Goal: Use online tool/utility

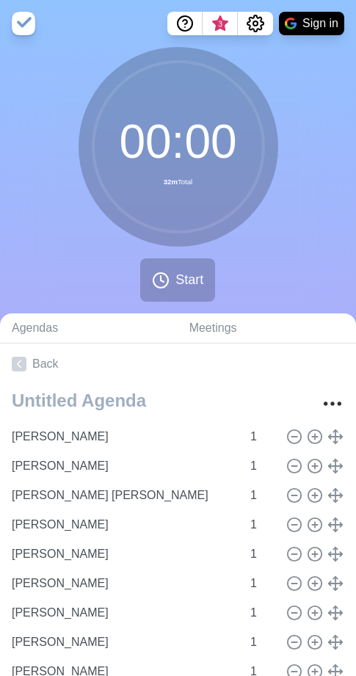
click at [196, 56] on div "00 : 00 32m Total" at bounding box center [179, 147] width 200 height 200
click at [250, 24] on icon "Settings" at bounding box center [256, 24] width 18 height 18
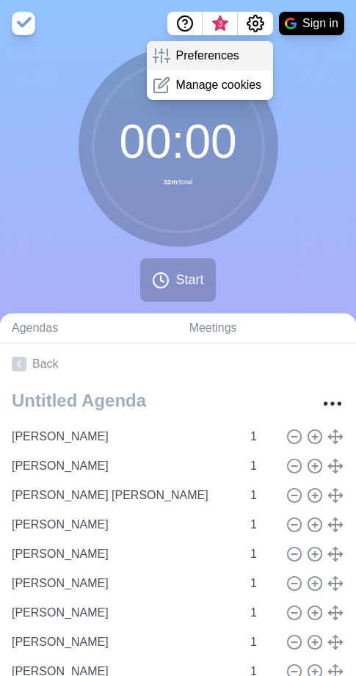
click at [211, 59] on p "Preferences" at bounding box center [207, 56] width 63 height 18
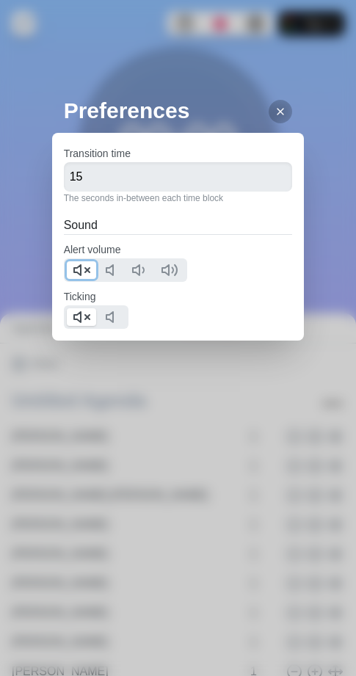
click at [74, 271] on polygon at bounding box center [77, 270] width 7 height 10
drag, startPoint x: 74, startPoint y: 271, endPoint x: 76, endPoint y: 284, distance: 13.3
click at [74, 271] on polygon at bounding box center [77, 270] width 7 height 10
click at [75, 322] on icon at bounding box center [82, 317] width 18 height 18
click at [278, 112] on line at bounding box center [281, 112] width 6 height 6
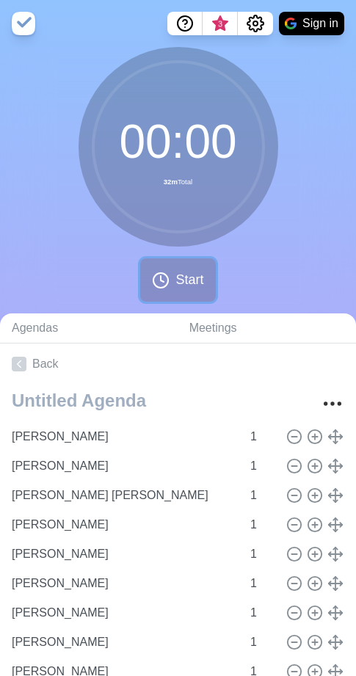
click at [202, 283] on span "Start" at bounding box center [190, 280] width 28 height 20
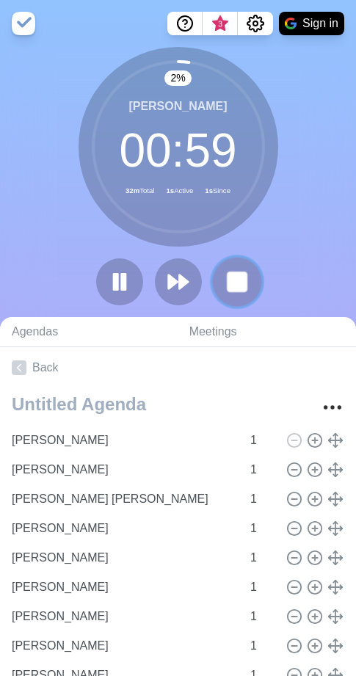
click at [220, 280] on button at bounding box center [236, 281] width 49 height 49
click at [220, 280] on div "2 % [PERSON_NAME] 00 : 59 32m Total 1s Active 1s Since" at bounding box center [178, 182] width 356 height 270
